Goal: Transaction & Acquisition: Purchase product/service

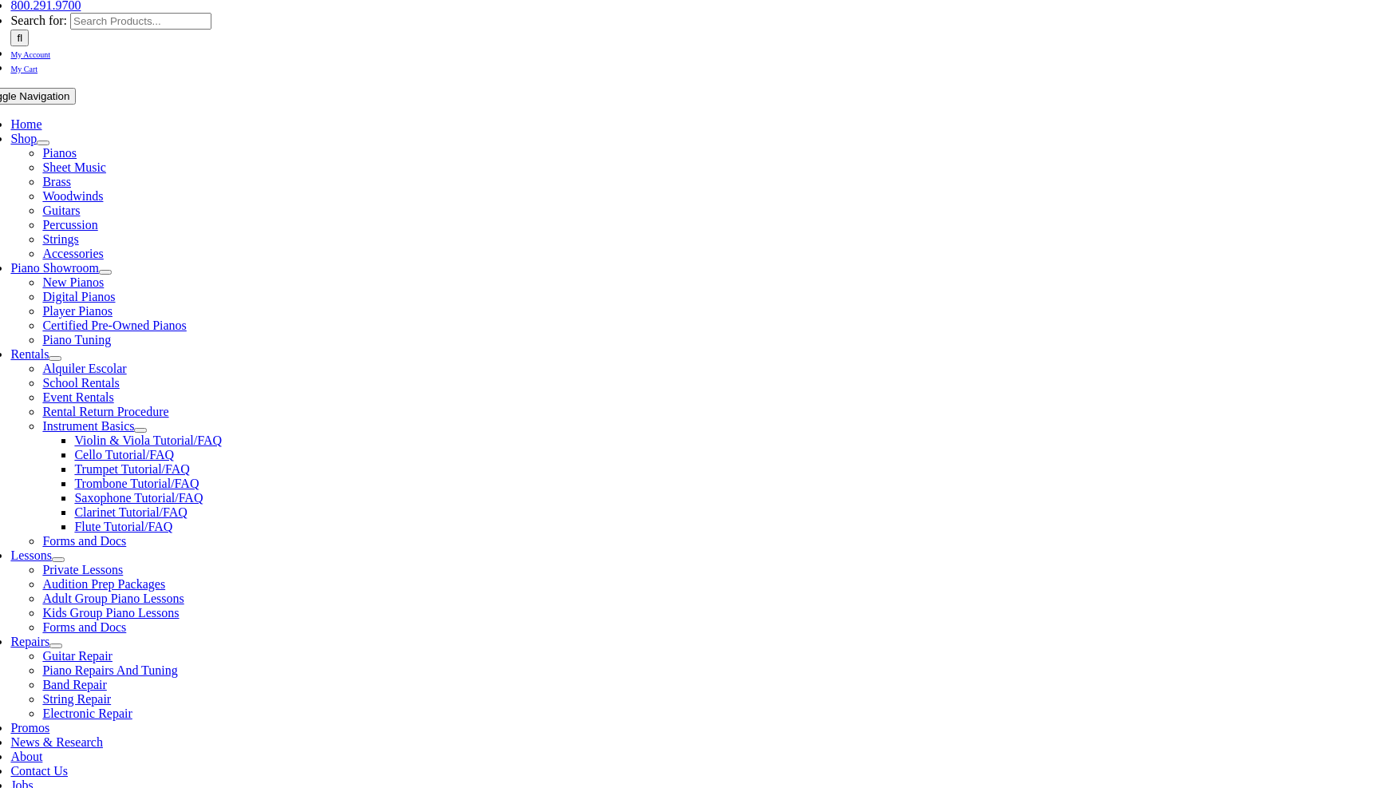
scroll to position [239, 0]
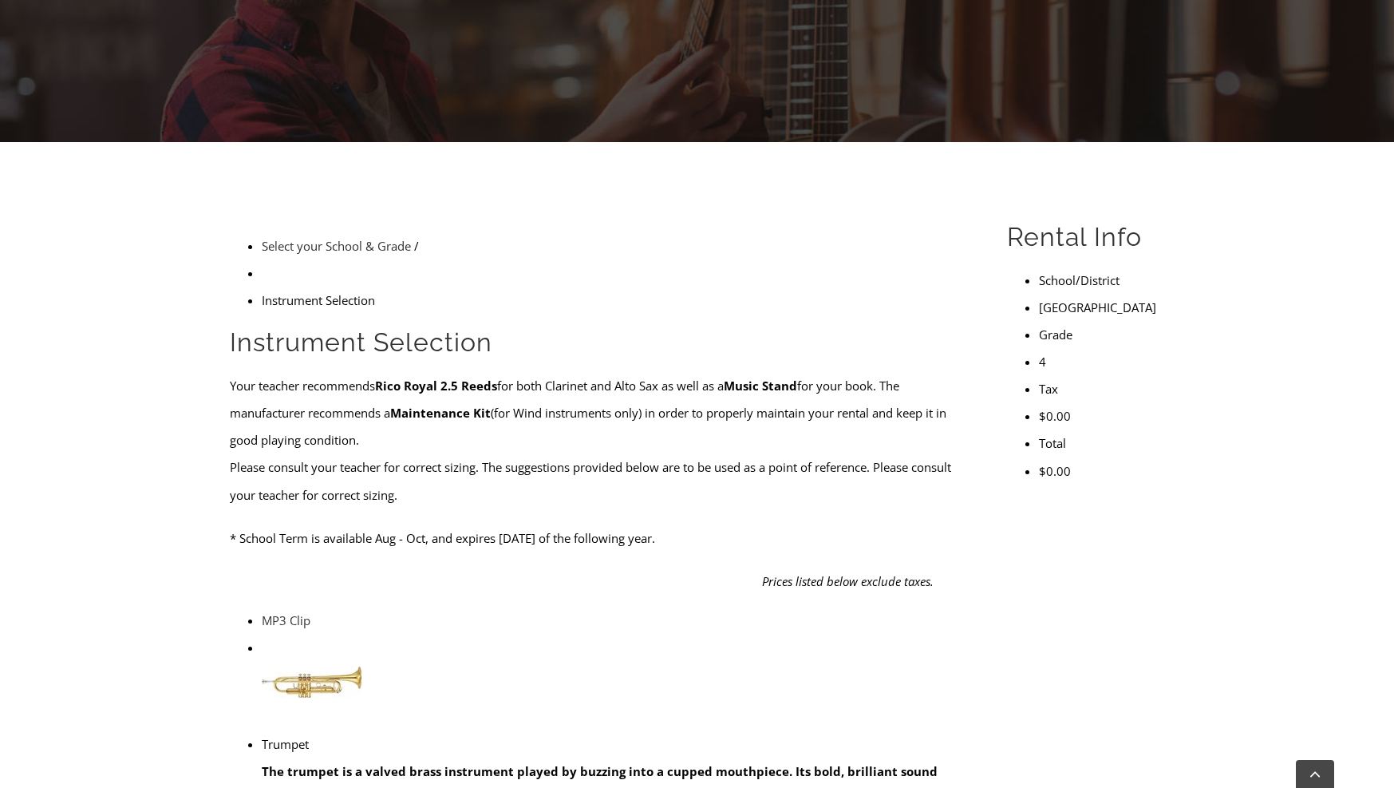
scroll to position [399, 0]
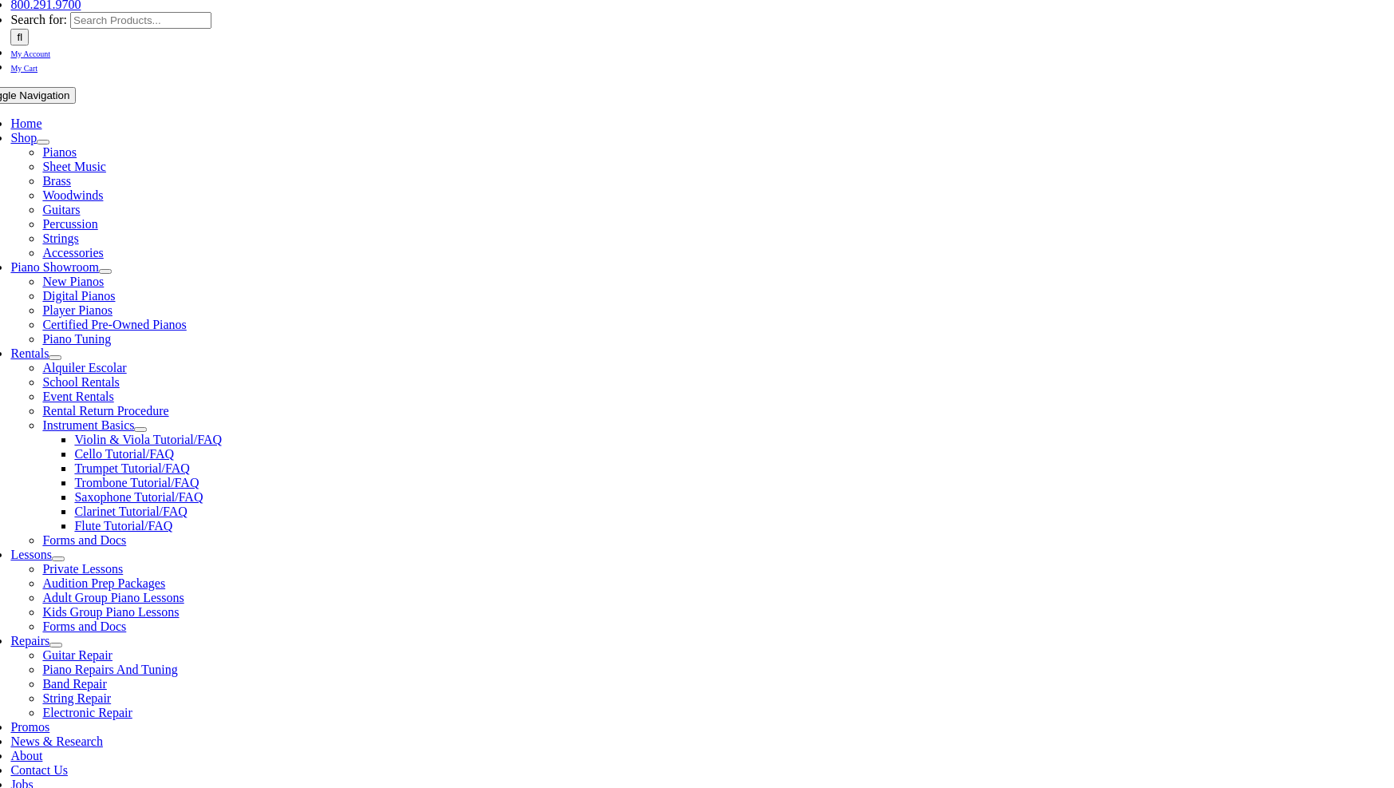
scroll to position [239, 0]
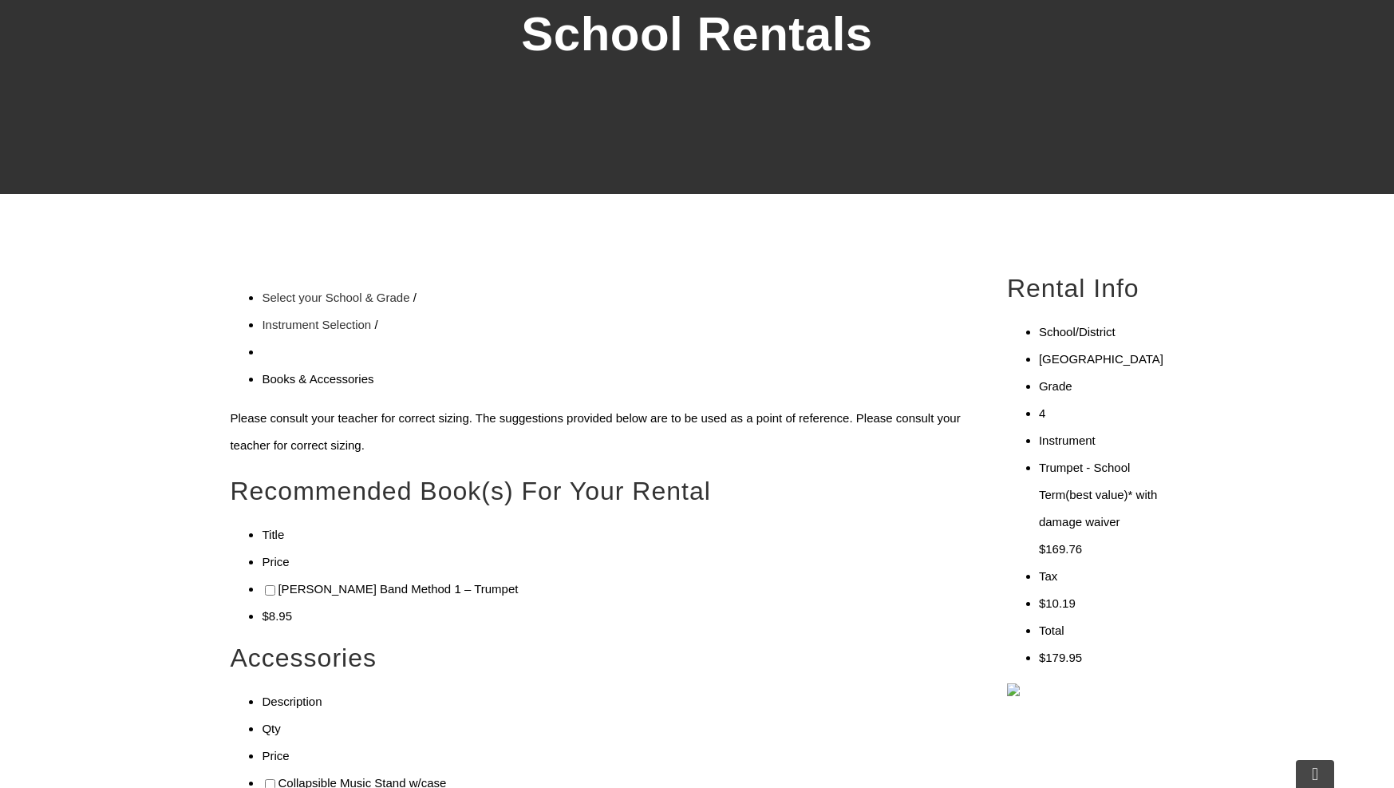
click at [265, 585] on input"] "checkbox" at bounding box center [270, 590] width 10 height 10
checkbox input"] "true"
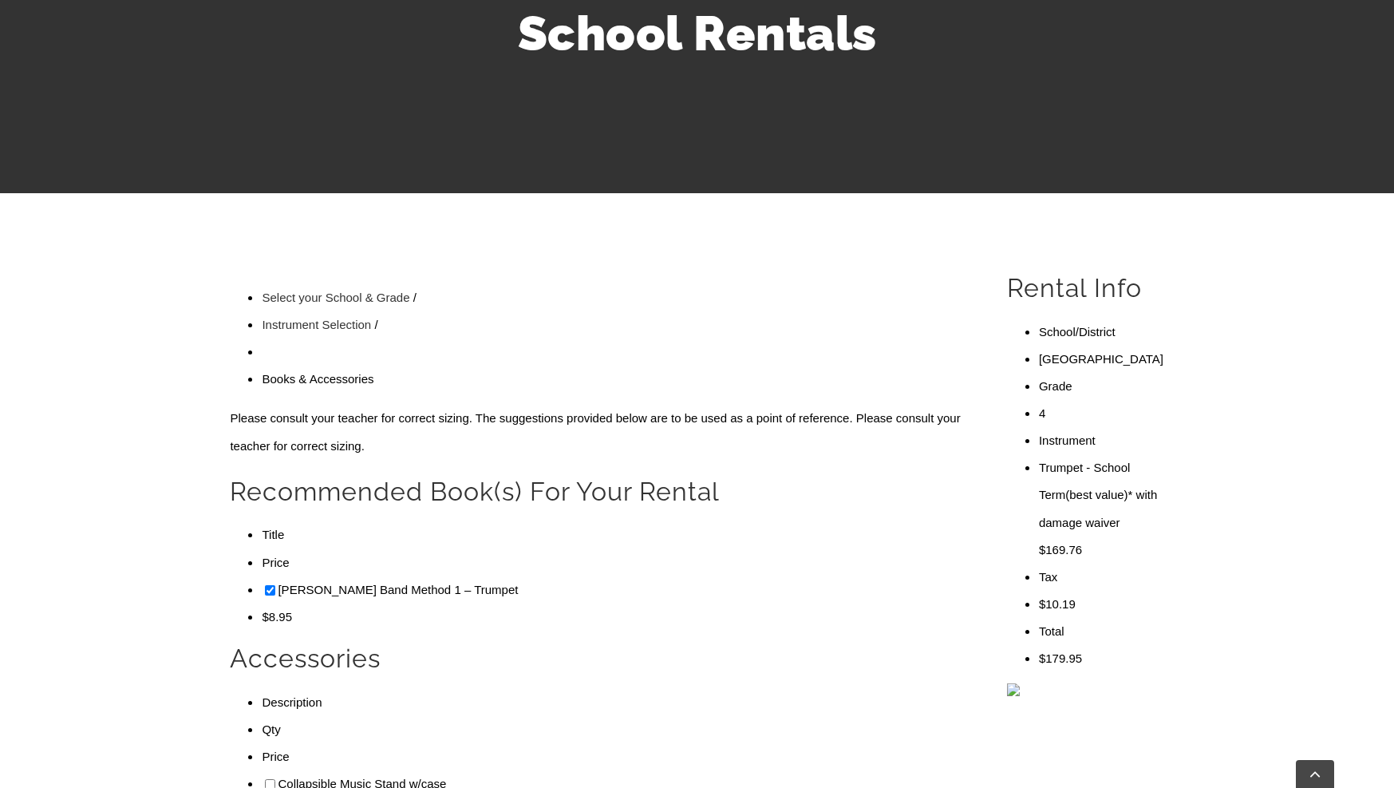
click at [262, 769] on li "Collapsible Music Stand w/case" at bounding box center [616, 782] width 708 height 27
click at [265, 778] on input"] "checkbox" at bounding box center [270, 783] width 10 height 10
checkbox input"] "true"
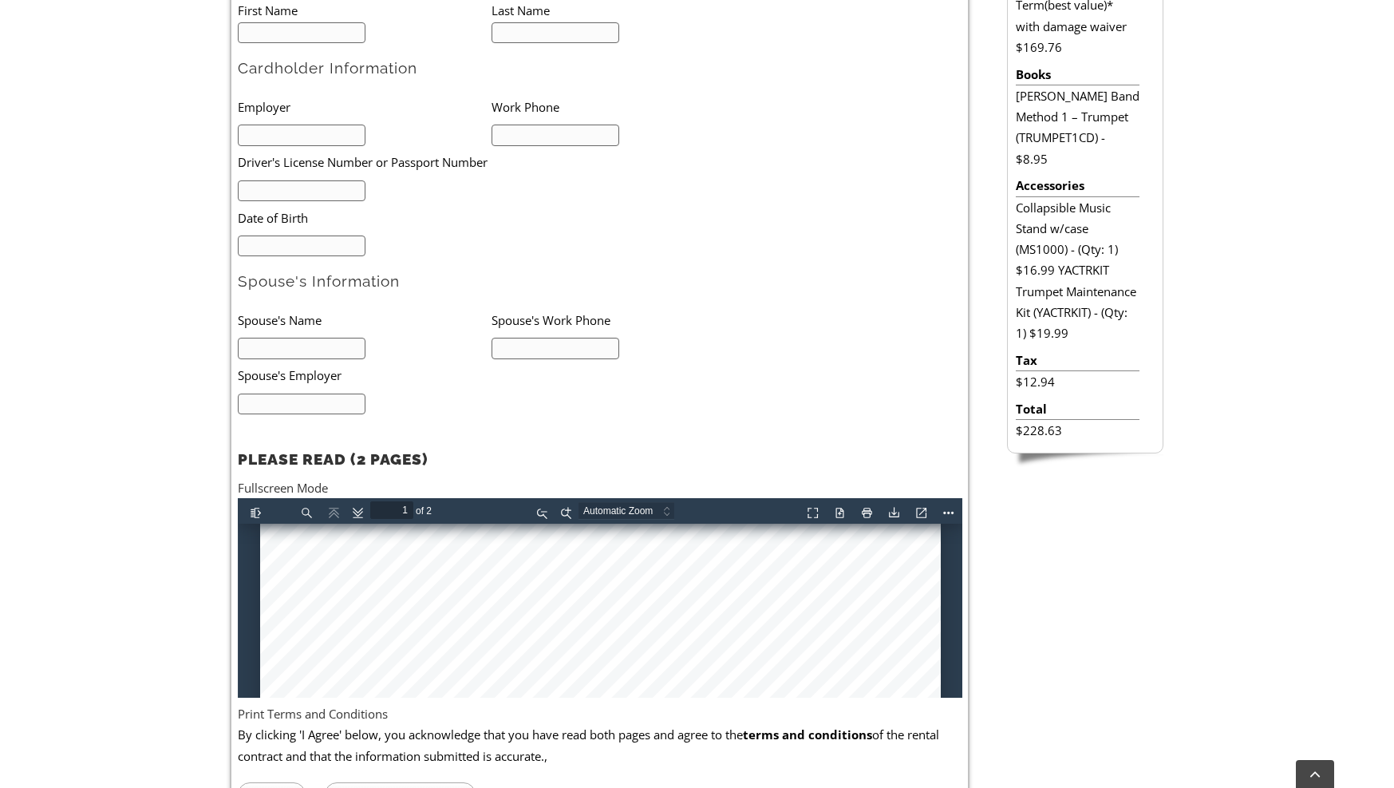
scroll to position [639, 0]
type input "1"
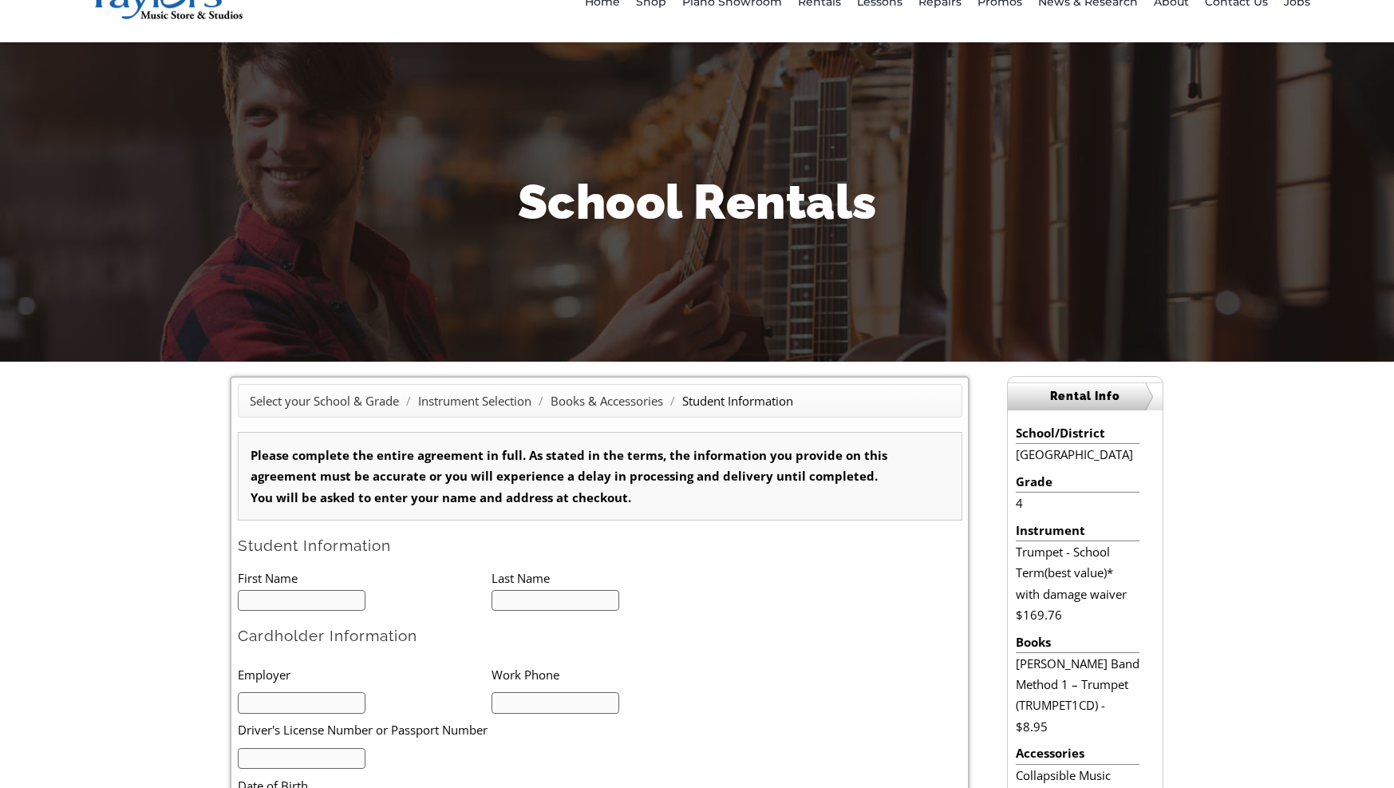
scroll to position [35, 0]
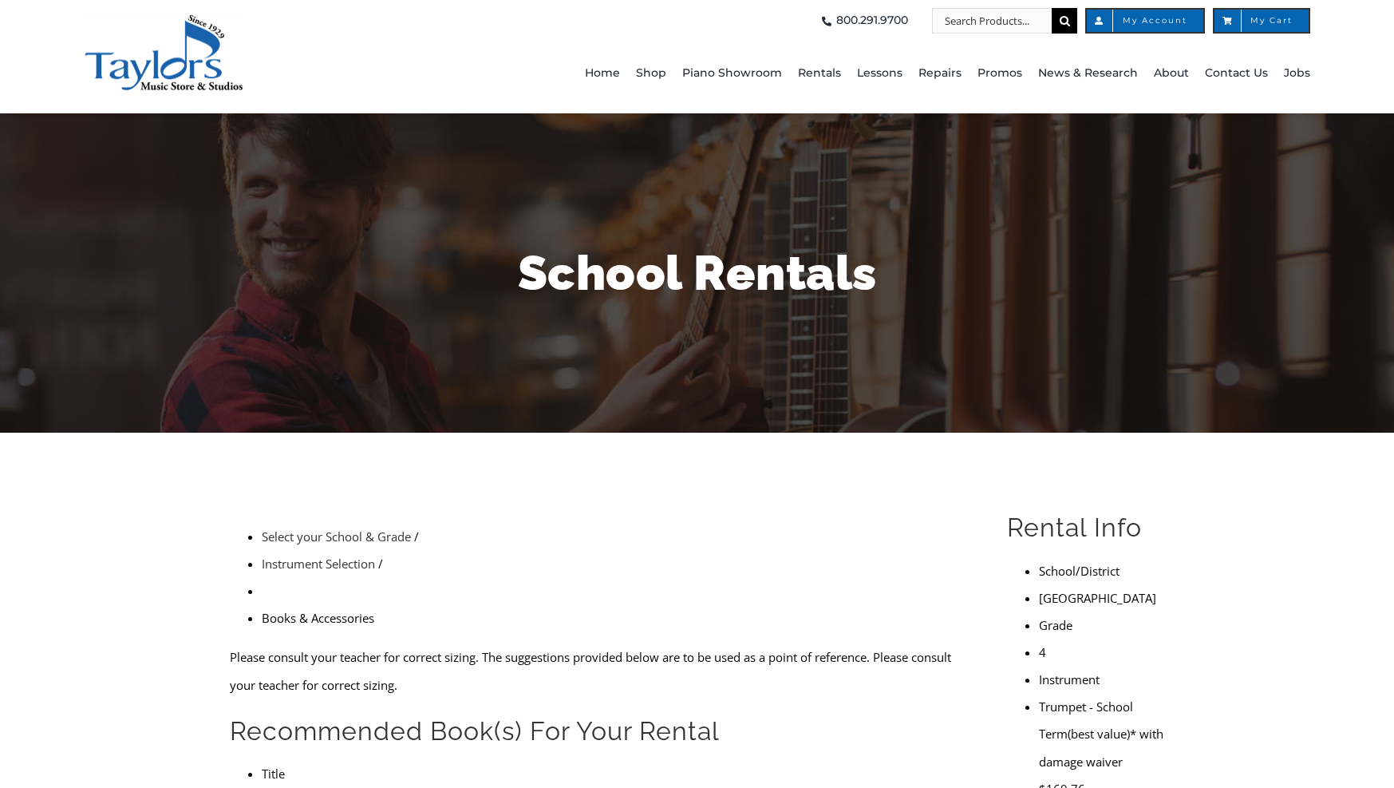
click at [847, 135] on span "Alquiler Escolar" at bounding box center [854, 140] width 81 height 26
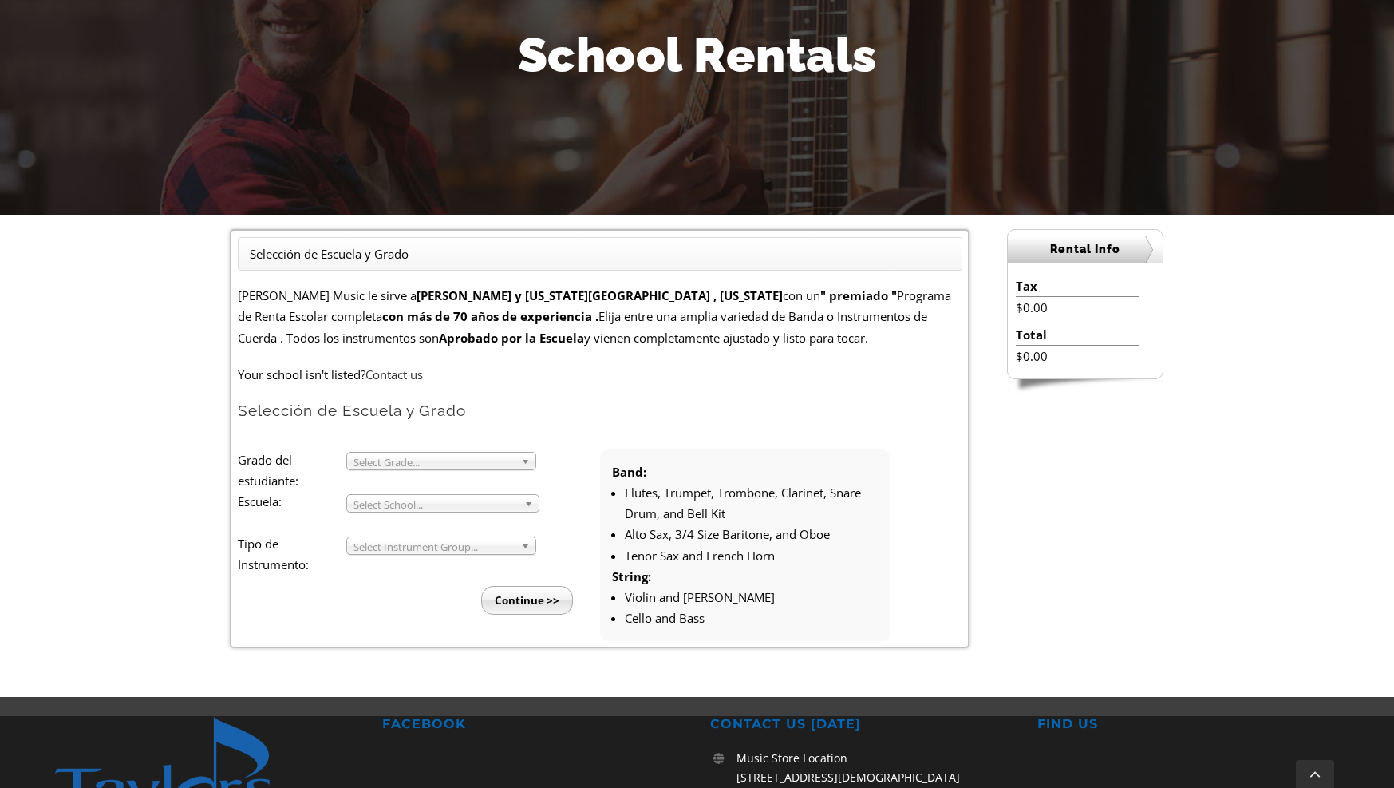
scroll to position [239, 0]
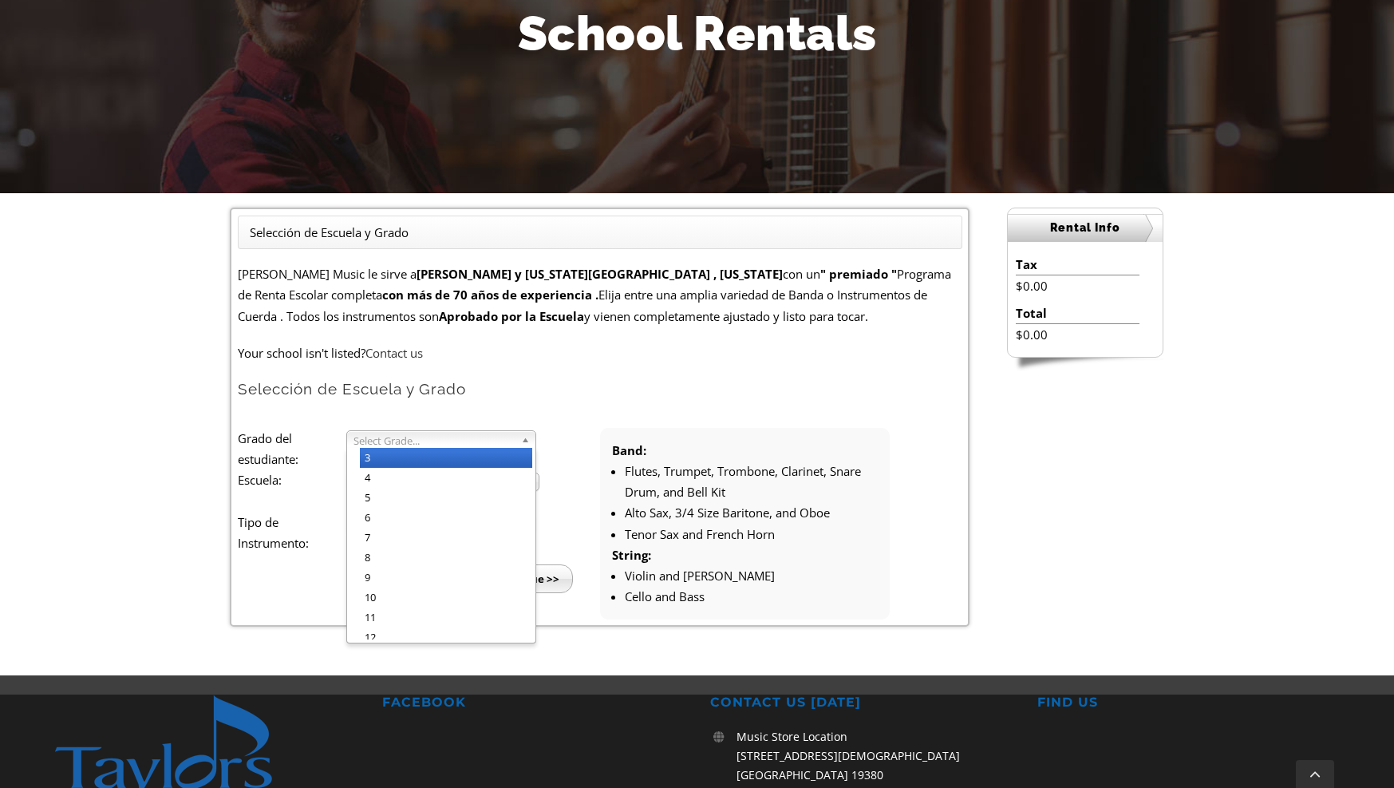
click at [372, 433] on span "Select Grade..." at bounding box center [434, 440] width 161 height 19
click at [367, 486] on li "4" at bounding box center [446, 478] width 172 height 20
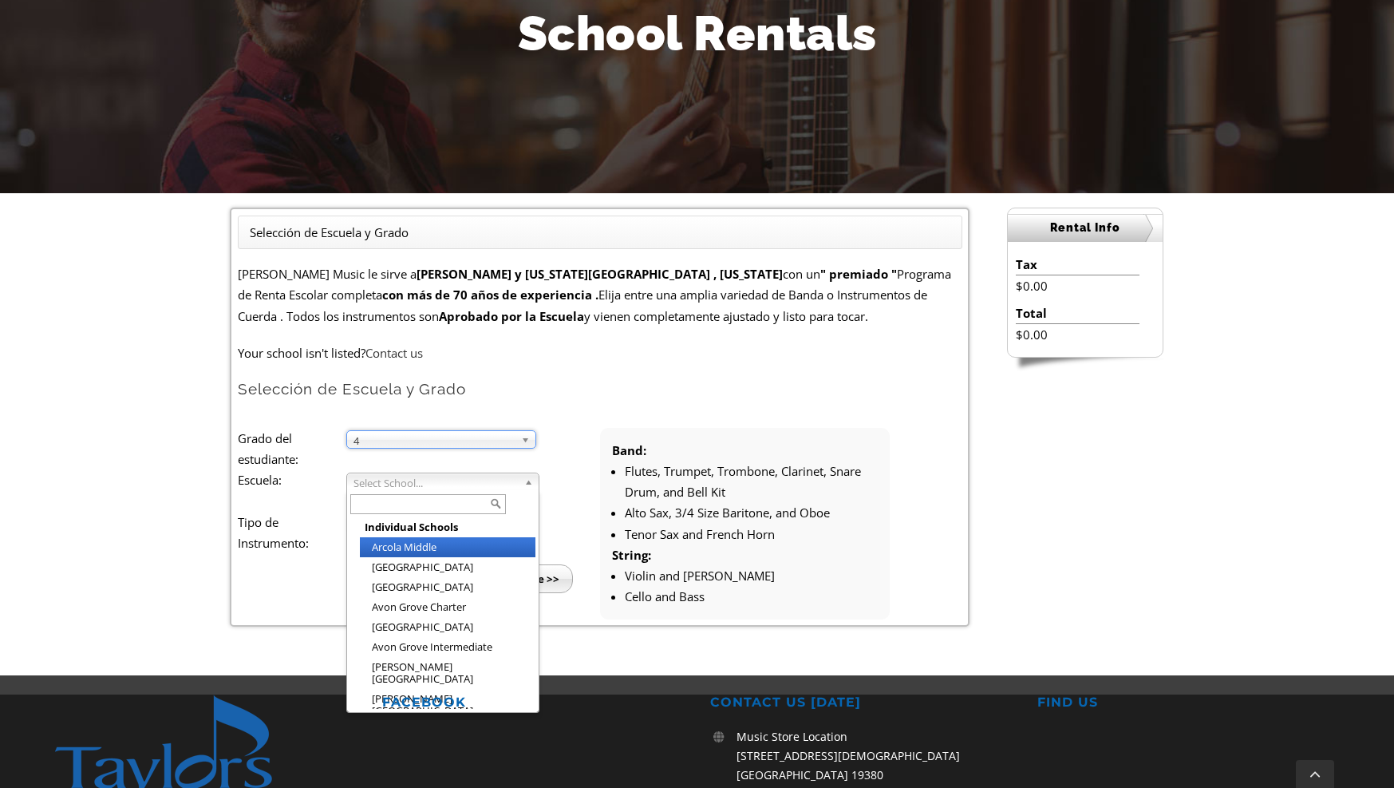
click at [374, 479] on span "Select School..." at bounding box center [436, 482] width 164 height 19
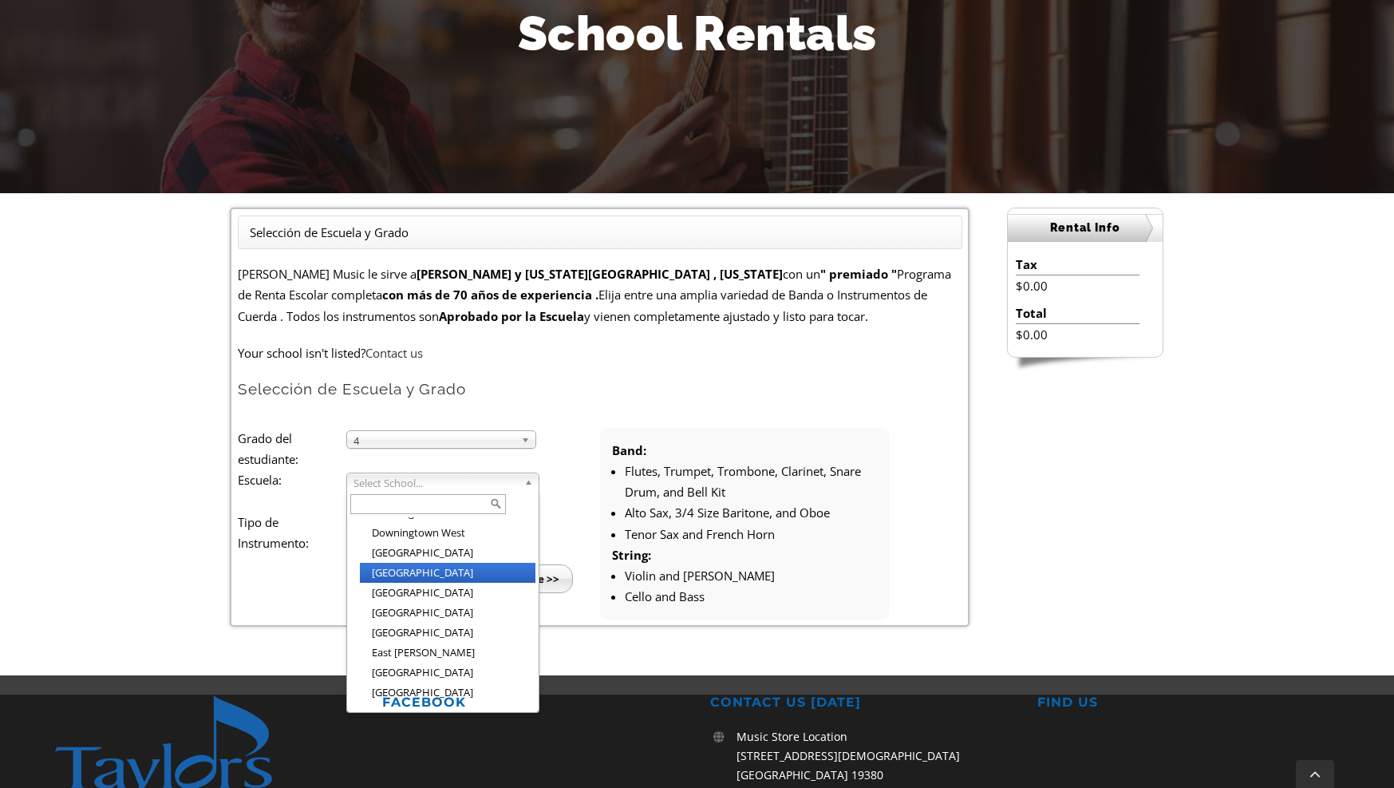
scroll to position [702, 0]
click at [424, 701] on li "[PERSON_NAME][GEOGRAPHIC_DATA]" at bounding box center [448, 717] width 176 height 32
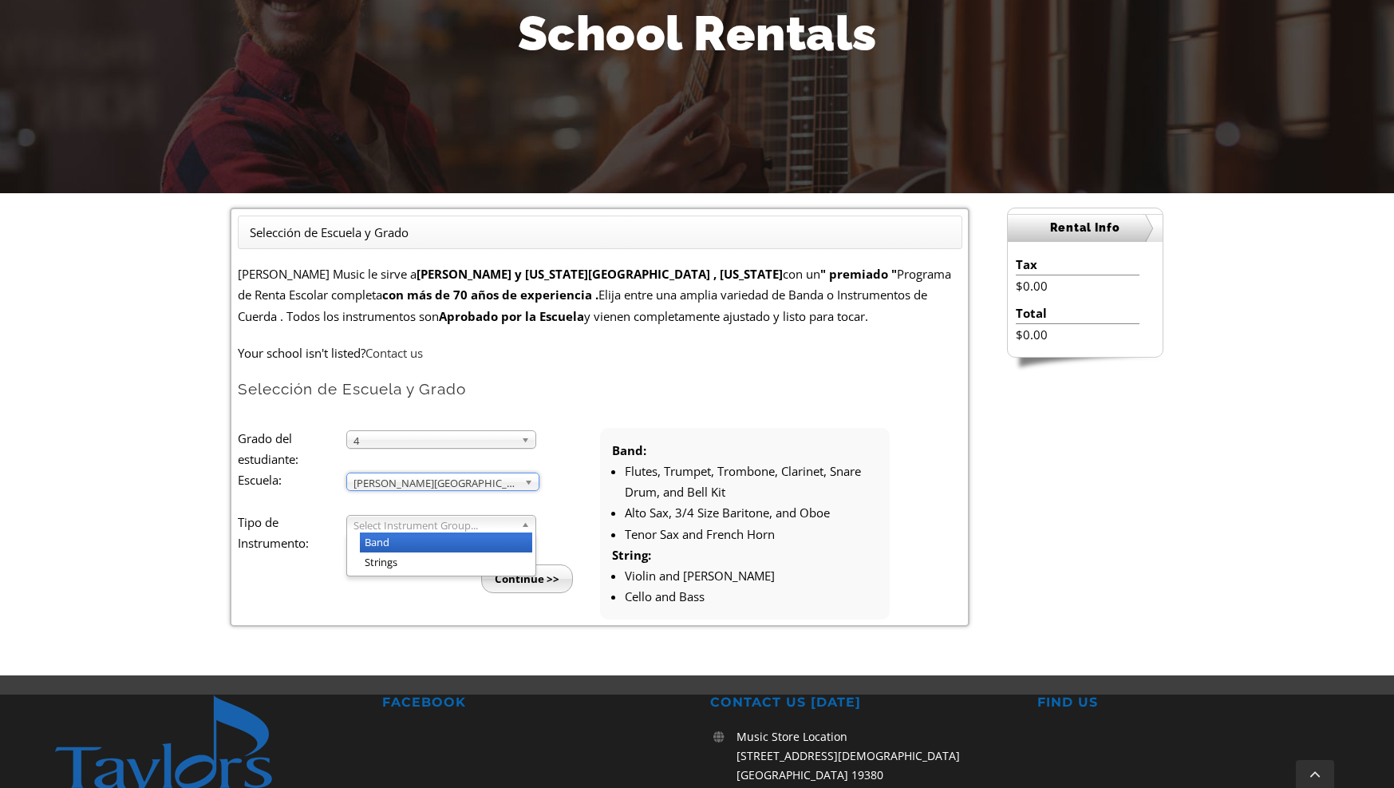
click at [393, 523] on span "Select Instrument Group..." at bounding box center [434, 525] width 161 height 19
click at [394, 563] on li "Strings" at bounding box center [446, 562] width 172 height 20
click at [520, 577] on input "Continue >>" at bounding box center [527, 578] width 92 height 29
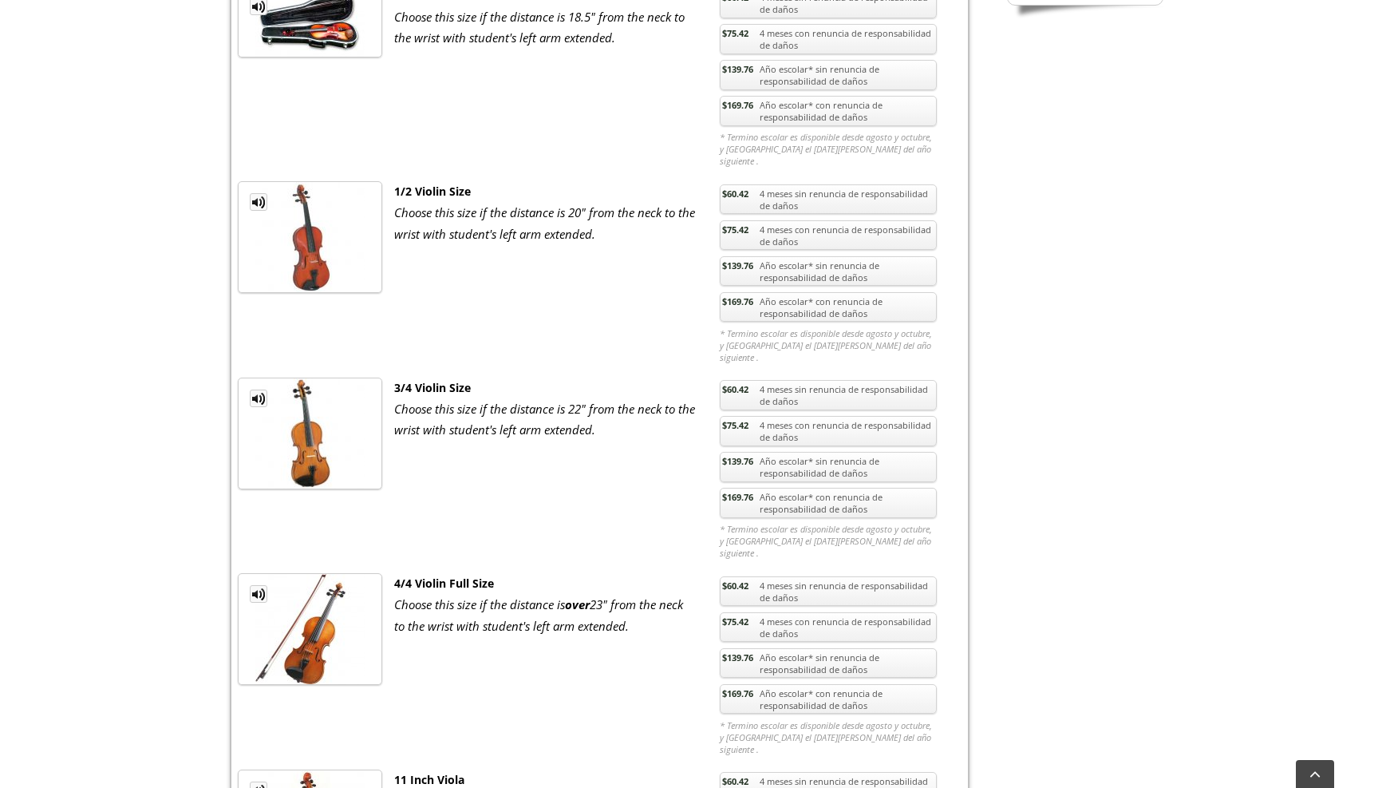
scroll to position [559, 0]
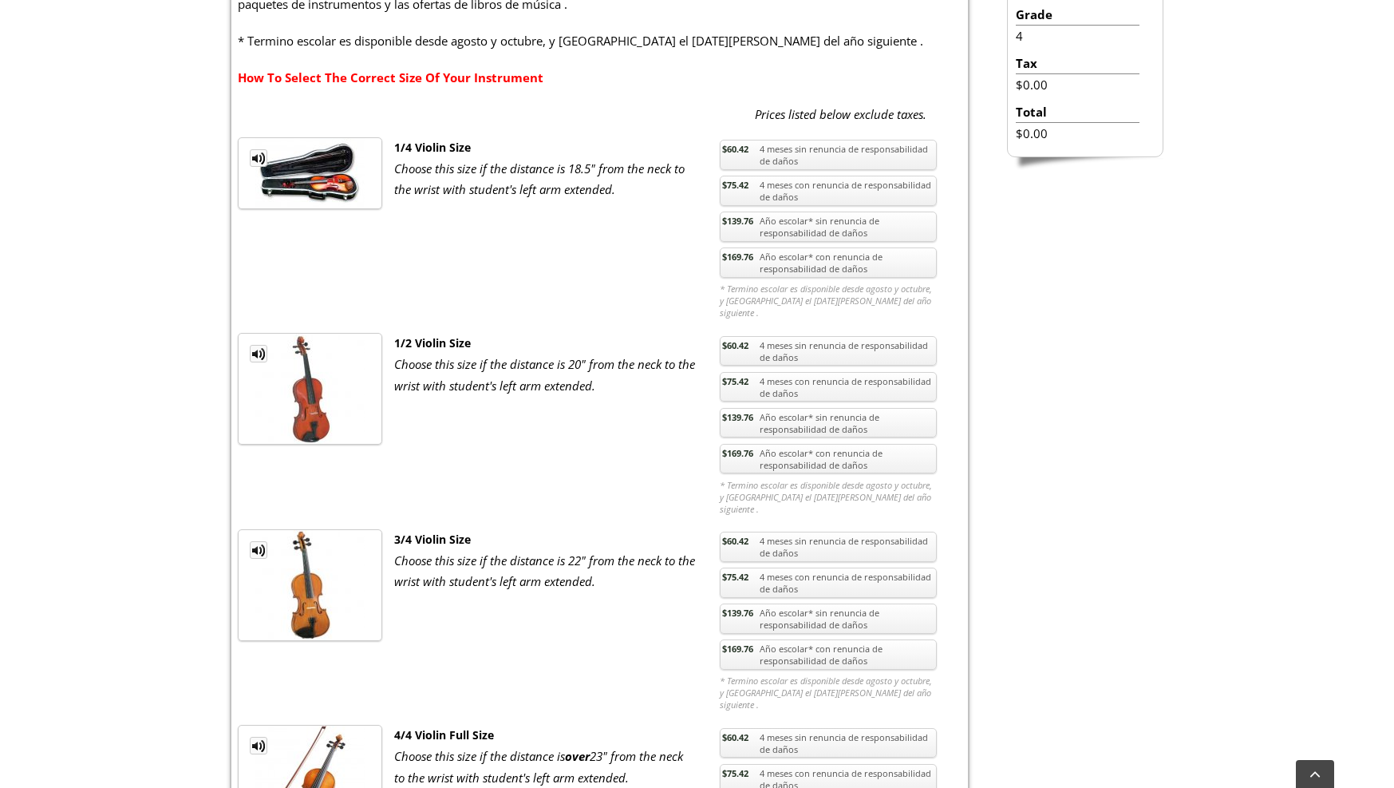
click at [391, 73] on link "How To Select The Correct Size Of Your Instrument" at bounding box center [391, 77] width 306 height 16
click at [812, 265] on link "$169.76 Año escolar* con renuncia de responsabilidad de daños" at bounding box center [828, 262] width 217 height 30
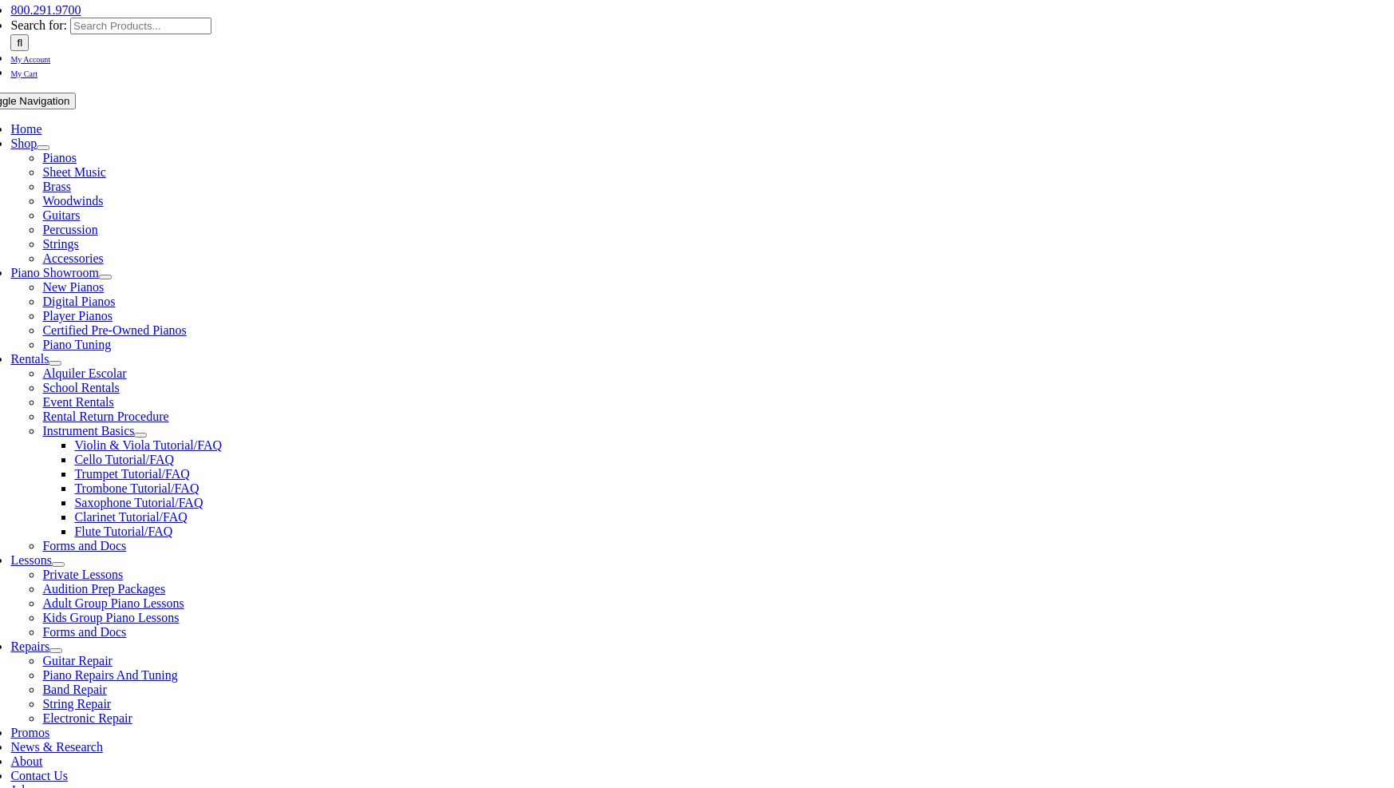
scroll to position [239, 0]
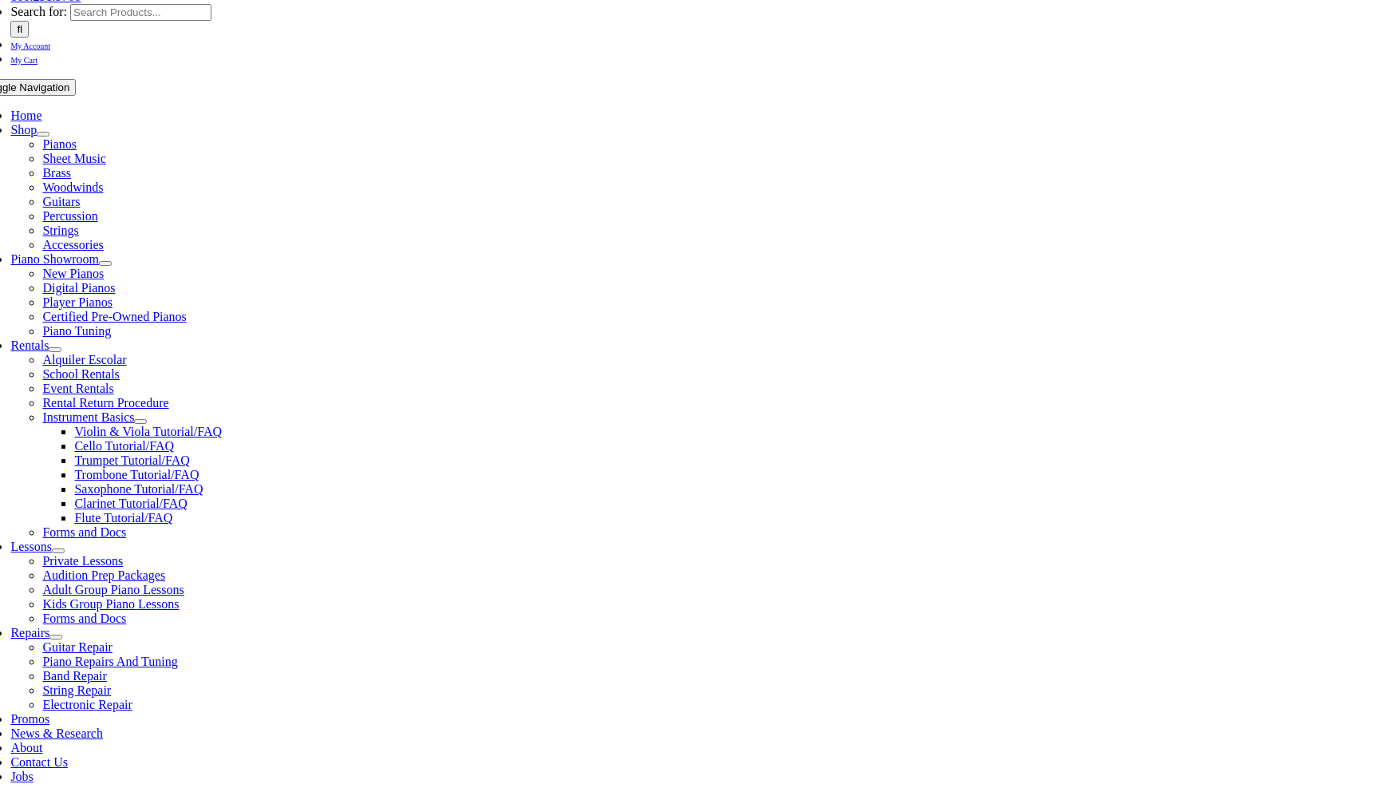
checkbox input"] "true"
drag, startPoint x: 243, startPoint y: 504, endPoint x: 254, endPoint y: 531, distance: 28.6
checkbox input"] "true"
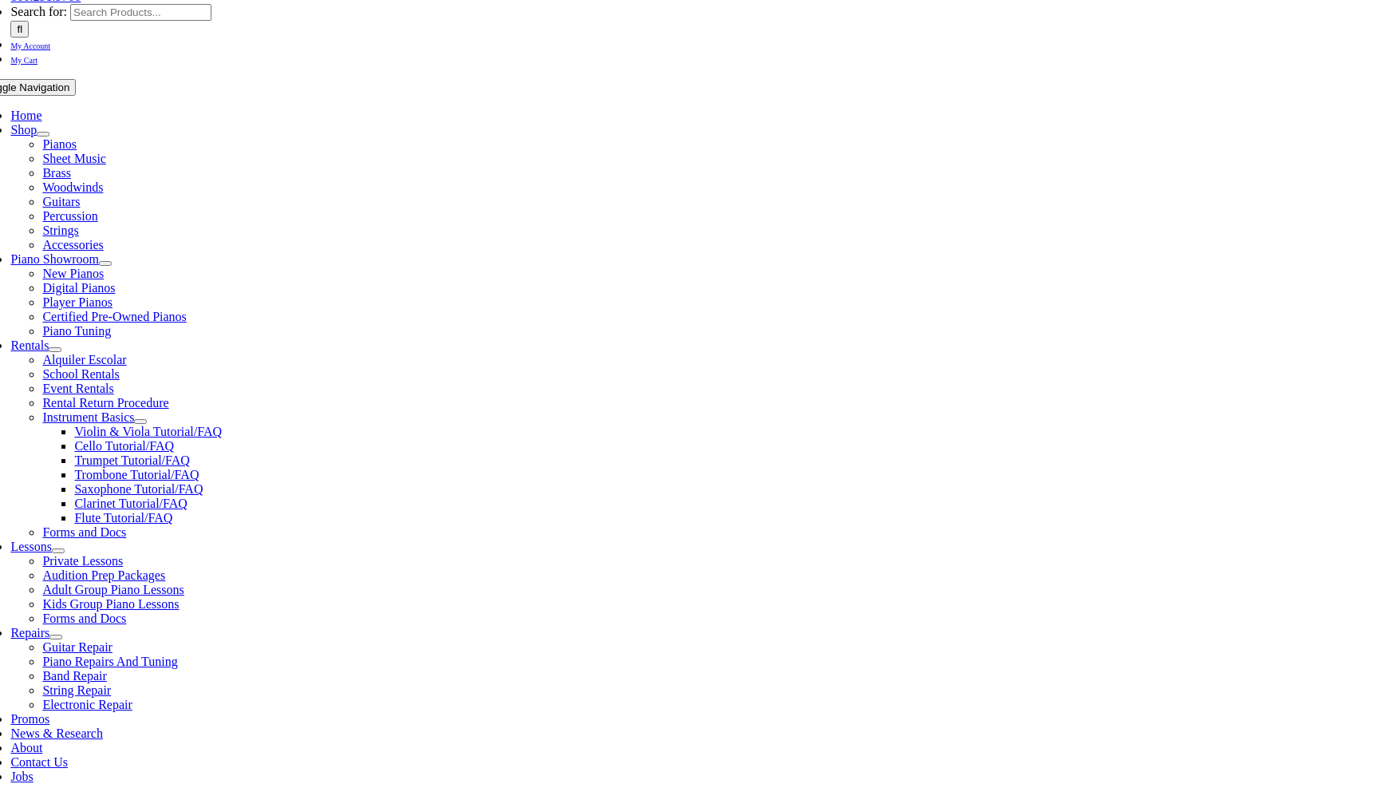
checkbox input"] "true"
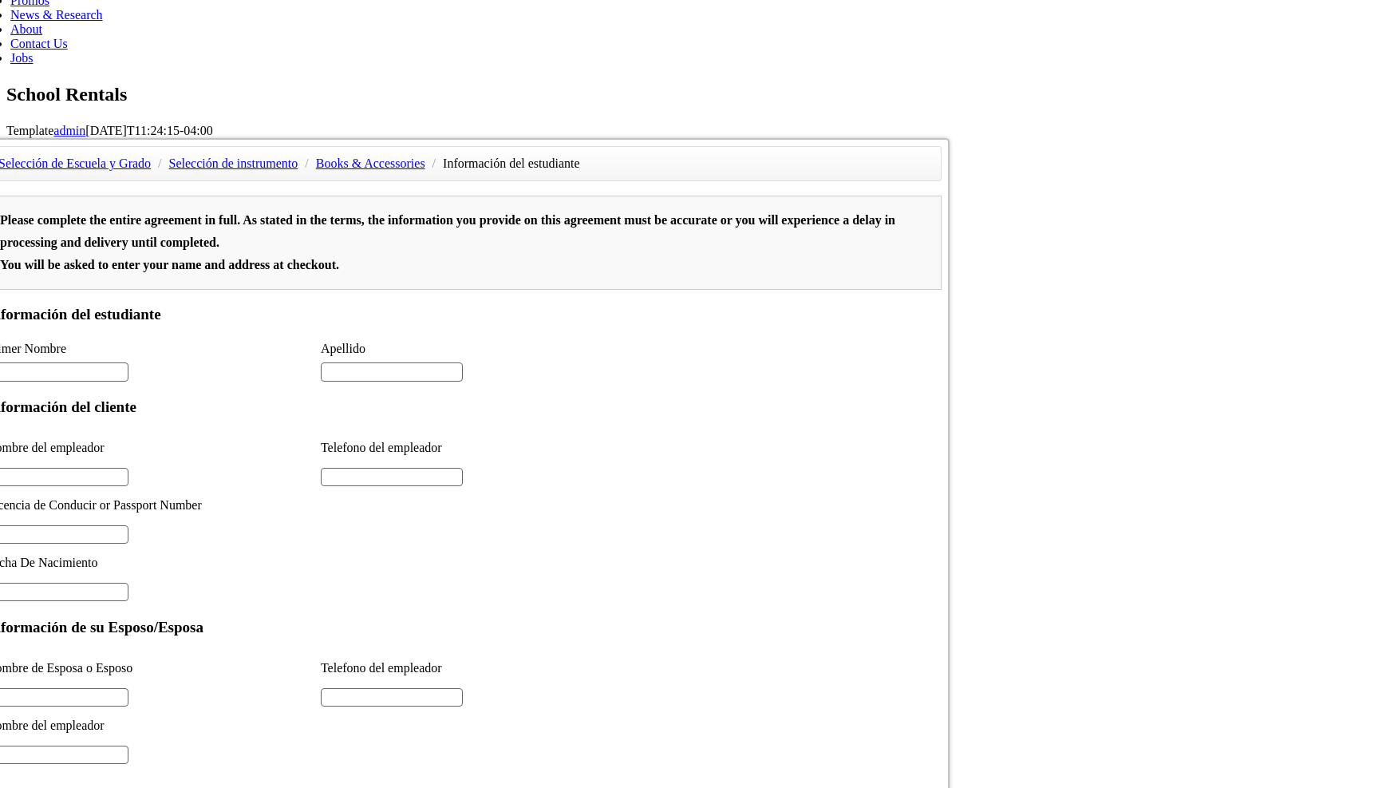
scroll to position [2092, 0]
type input "Page 1"
